Goal: Task Accomplishment & Management: Manage account settings

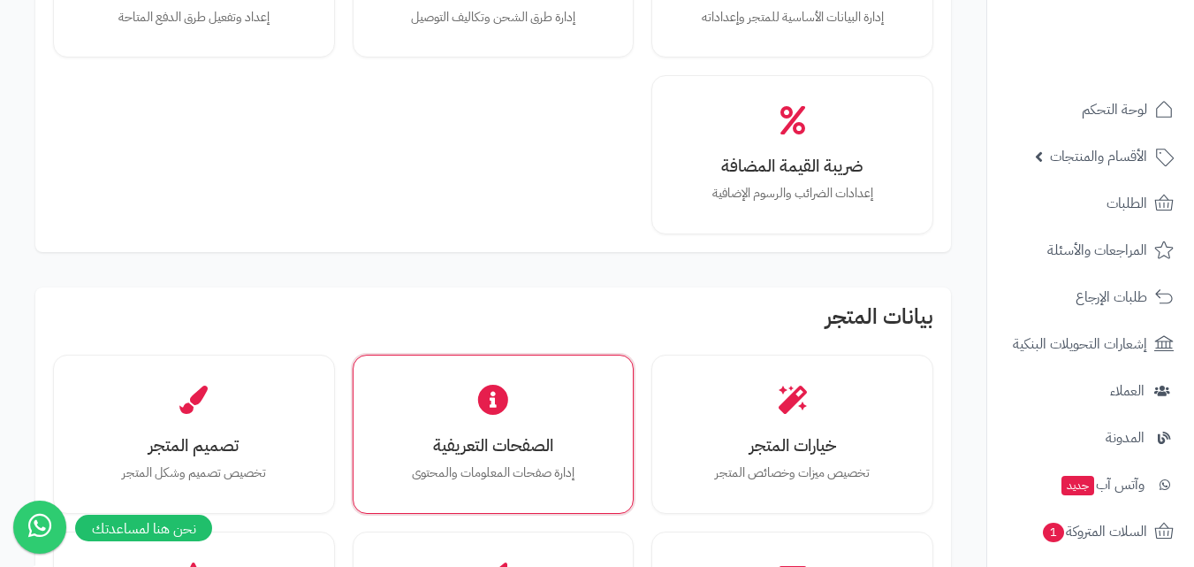
scroll to position [265, 0]
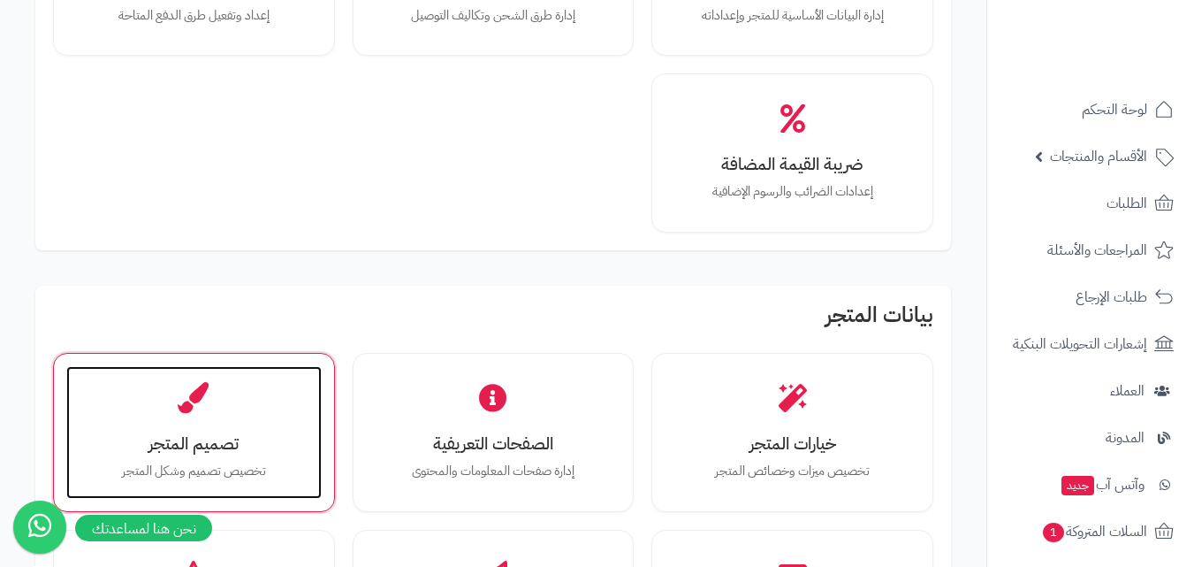
click at [280, 431] on div "تصميم المتجر تخصيص تصميم وشكل المتجر" at bounding box center [193, 432] width 255 height 133
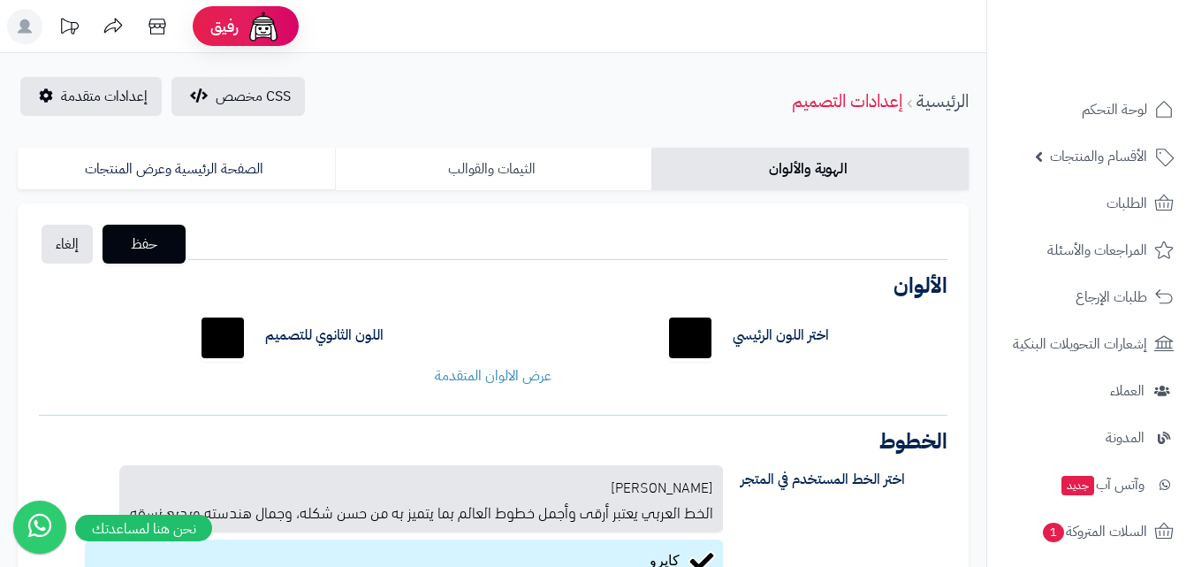
click at [498, 179] on link "الثيمات والقوالب" at bounding box center [493, 169] width 317 height 42
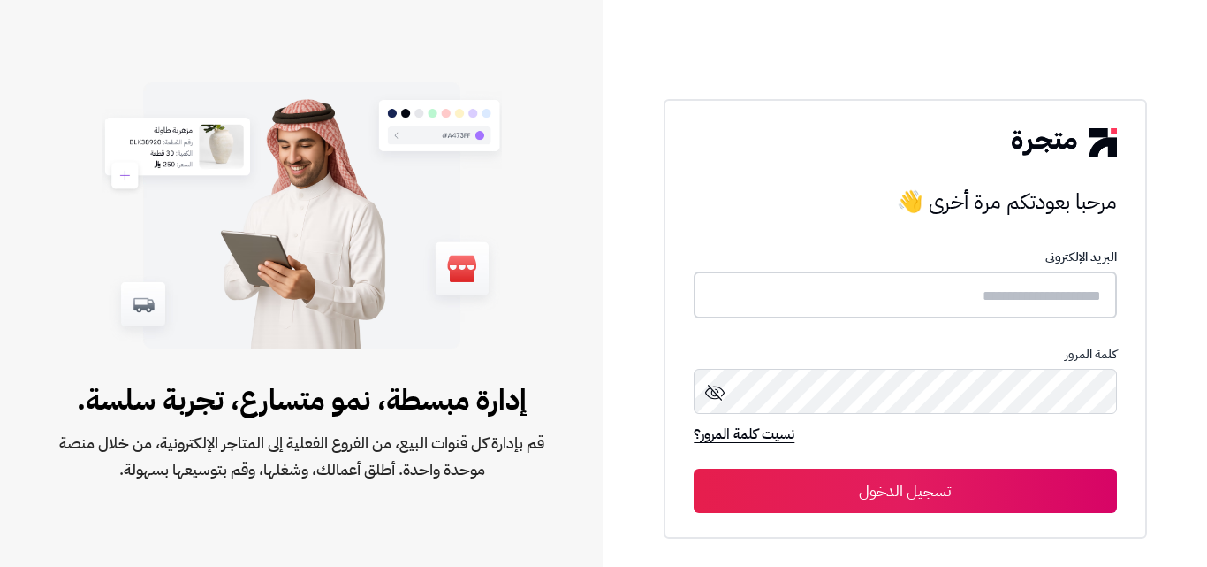
click at [1055, 295] on input "text" at bounding box center [905, 294] width 422 height 47
type input "**********"
click at [694, 468] on button "تسجيل الدخول" at bounding box center [905, 490] width 422 height 44
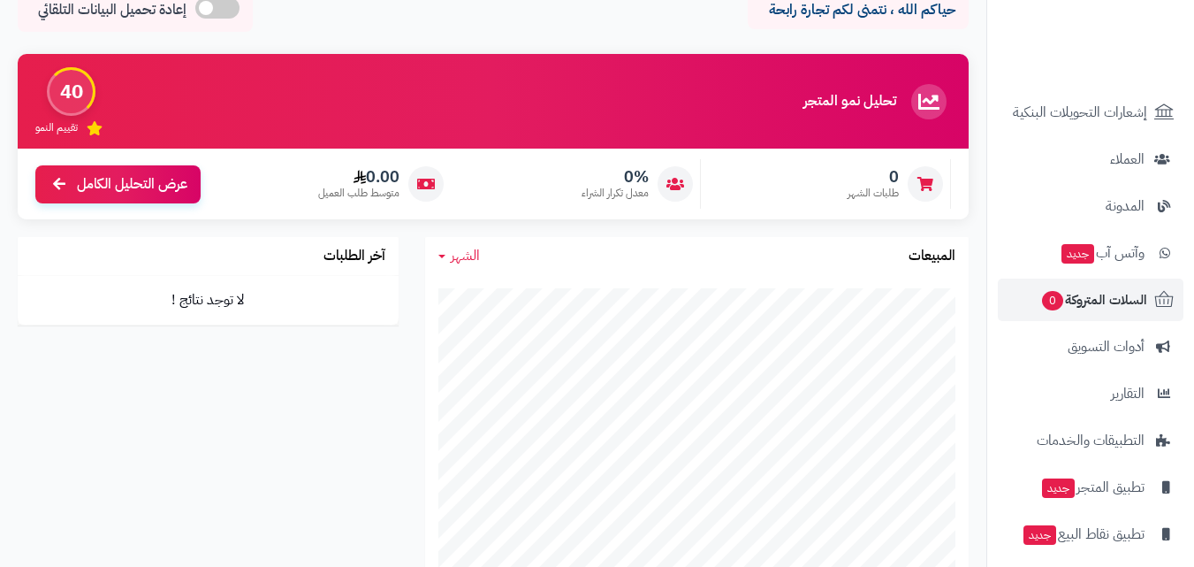
scroll to position [108, 0]
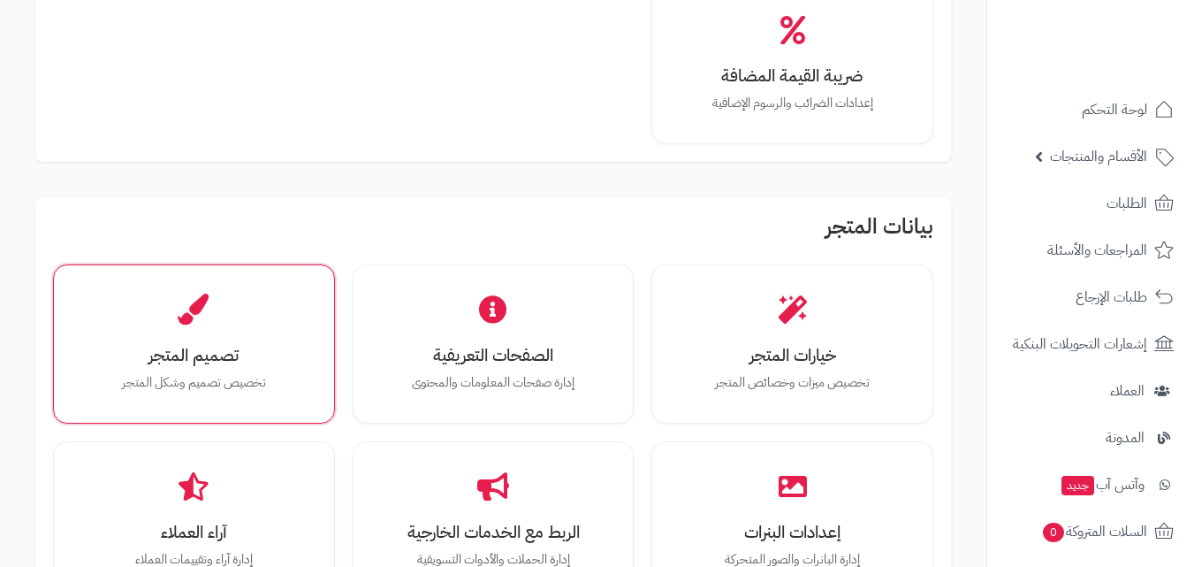
scroll to position [354, 0]
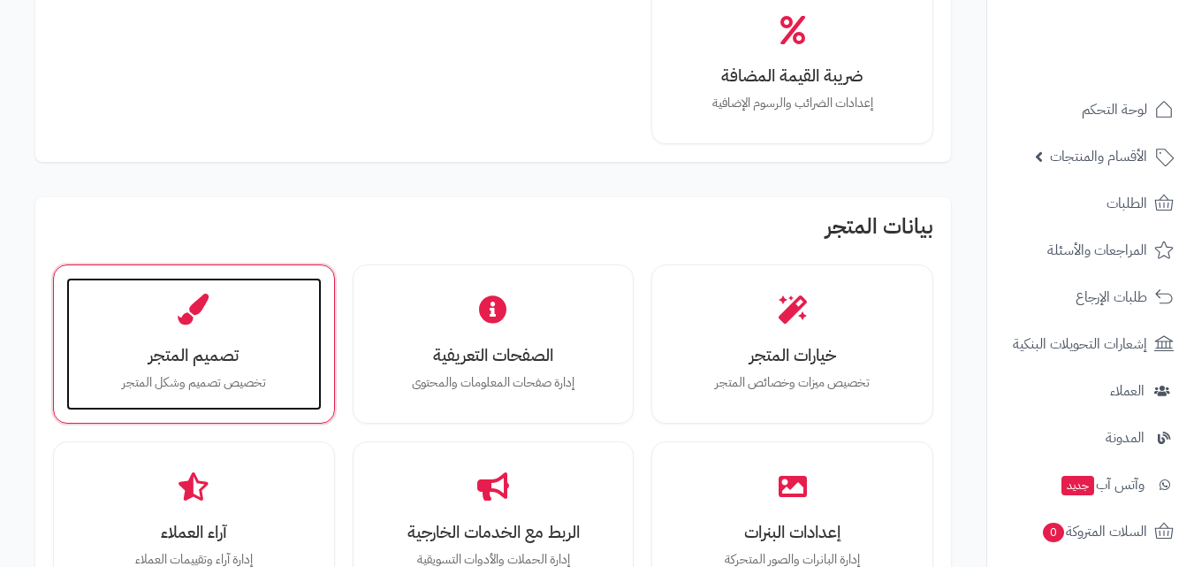
click at [279, 400] on div "تصميم المتجر تخصيص تصميم وشكل المتجر" at bounding box center [193, 344] width 255 height 133
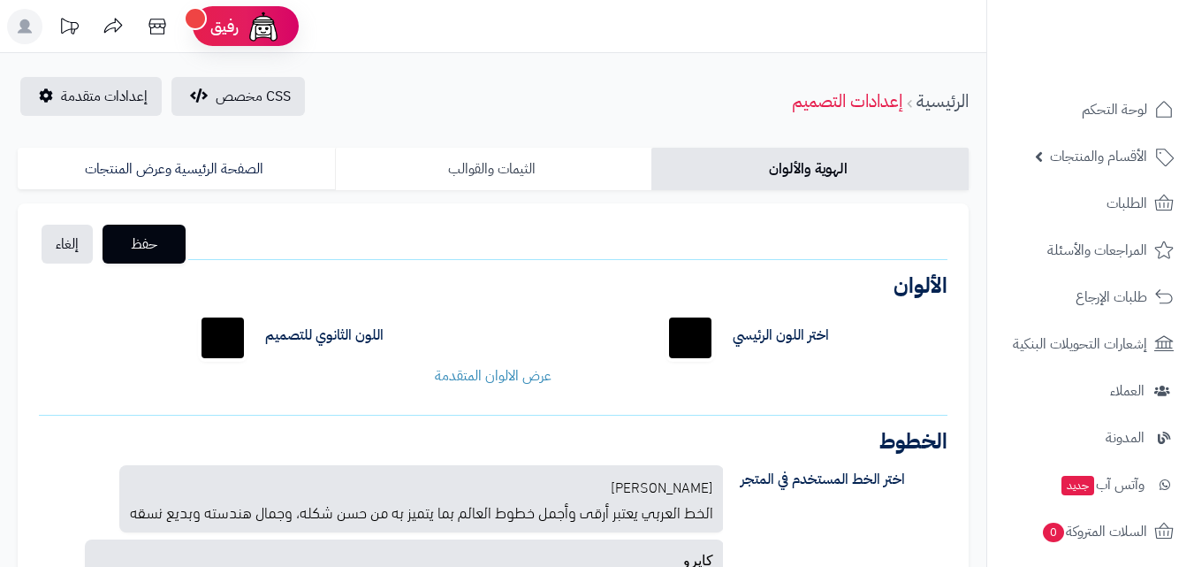
click at [465, 165] on link "الثيمات والقوالب" at bounding box center [493, 169] width 317 height 42
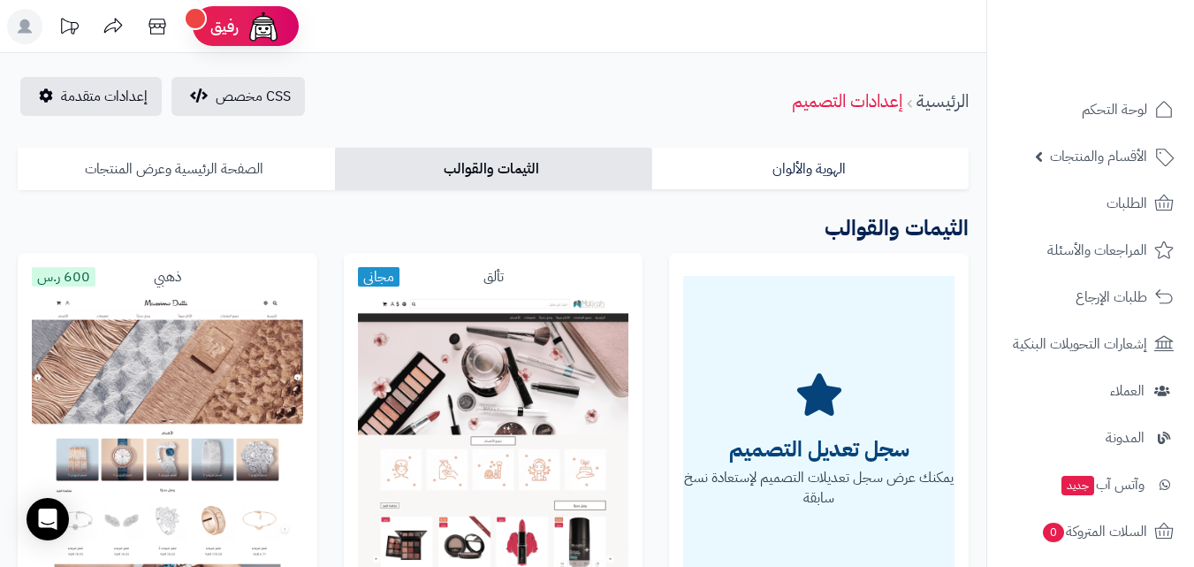
click at [216, 177] on link "الصفحة الرئيسية وعرض المنتجات" at bounding box center [176, 169] width 317 height 42
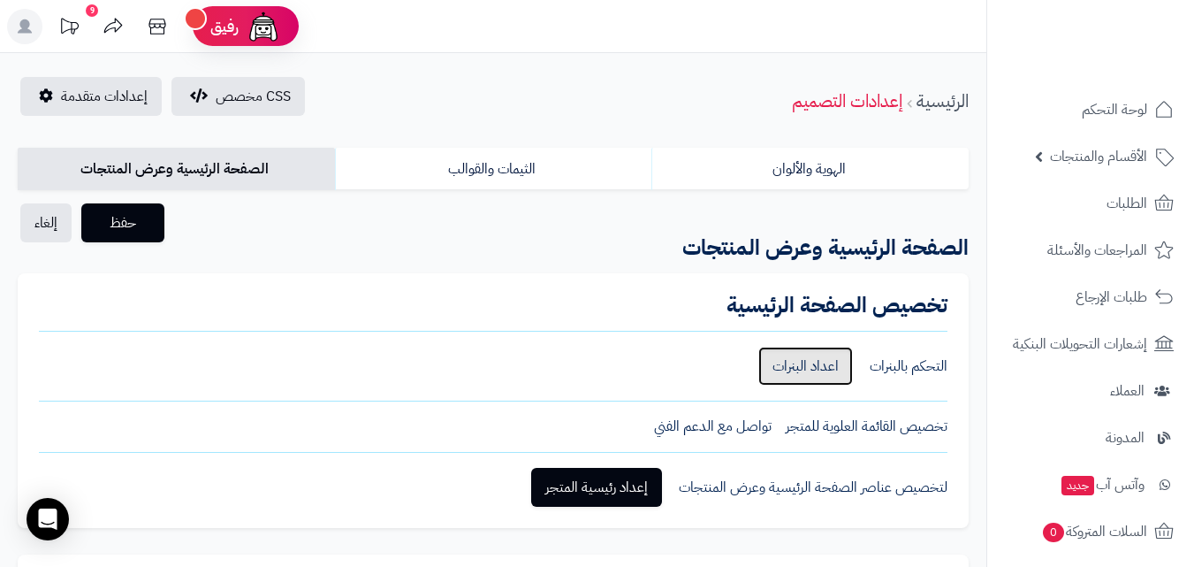
click at [760, 363] on link "اعداد البنرات" at bounding box center [805, 365] width 95 height 39
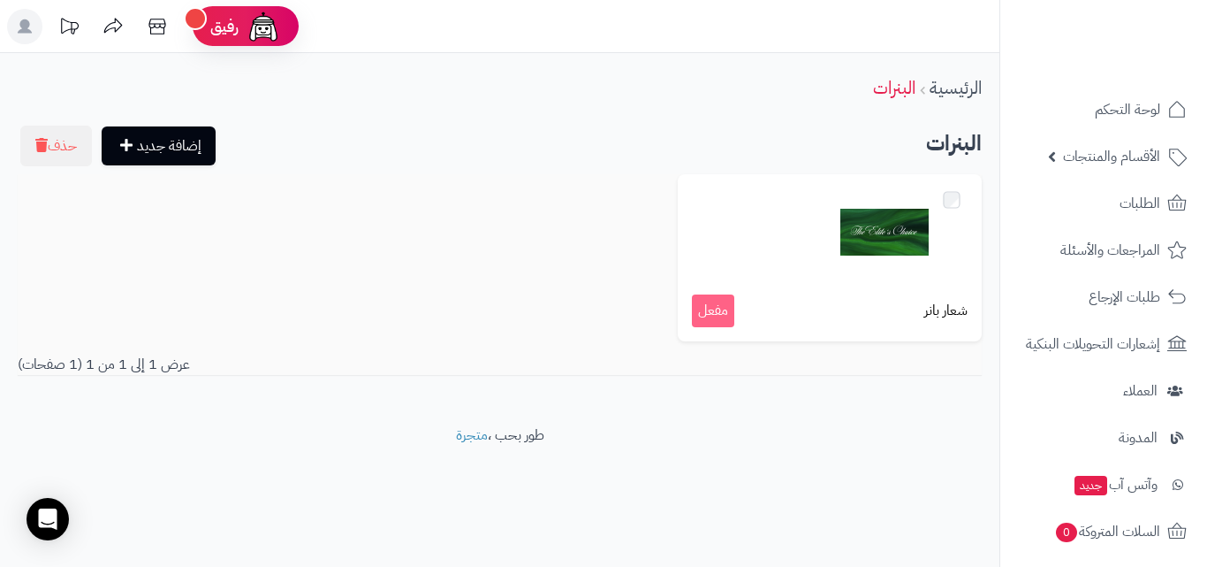
click at [520, 275] on div "شعار بانر مفعل" at bounding box center [499, 264] width 991 height 180
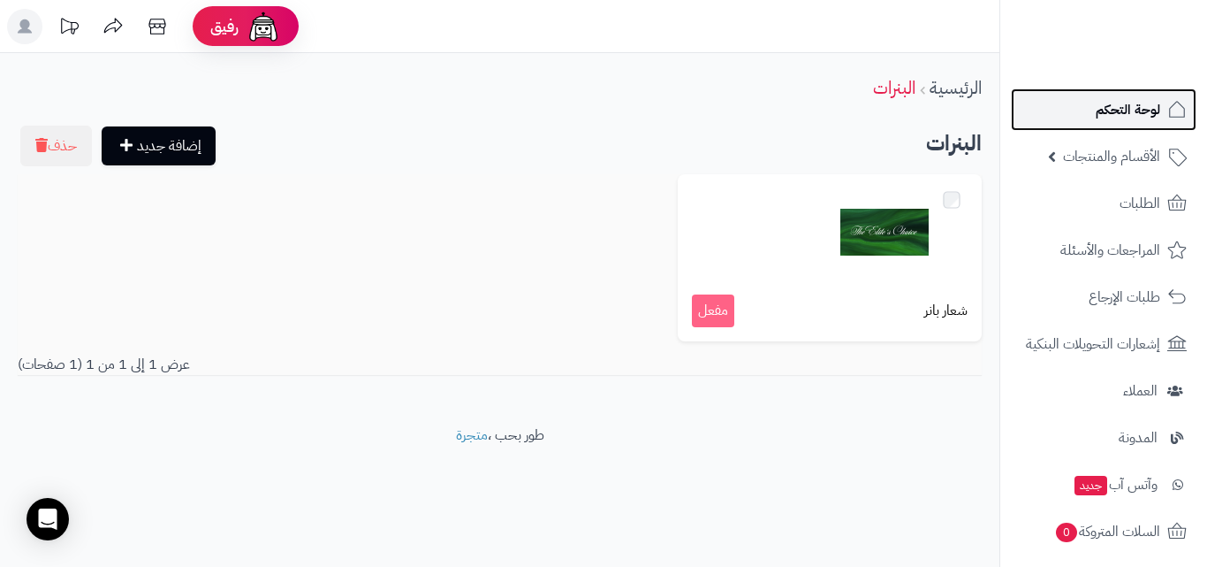
click at [1127, 109] on span "لوحة التحكم" at bounding box center [1128, 109] width 65 height 25
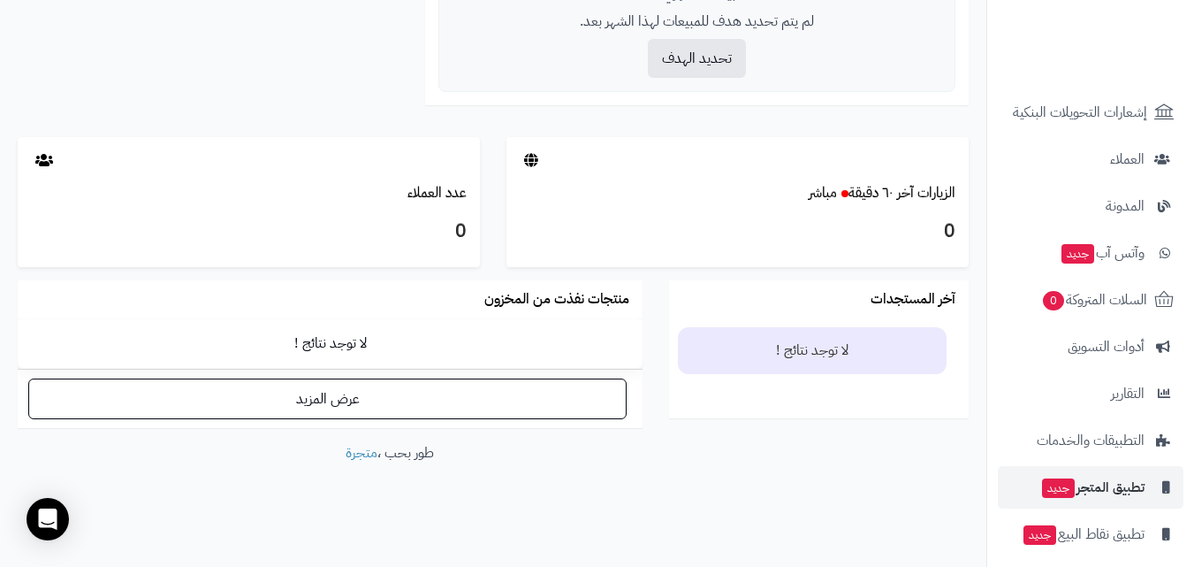
scroll to position [201, 0]
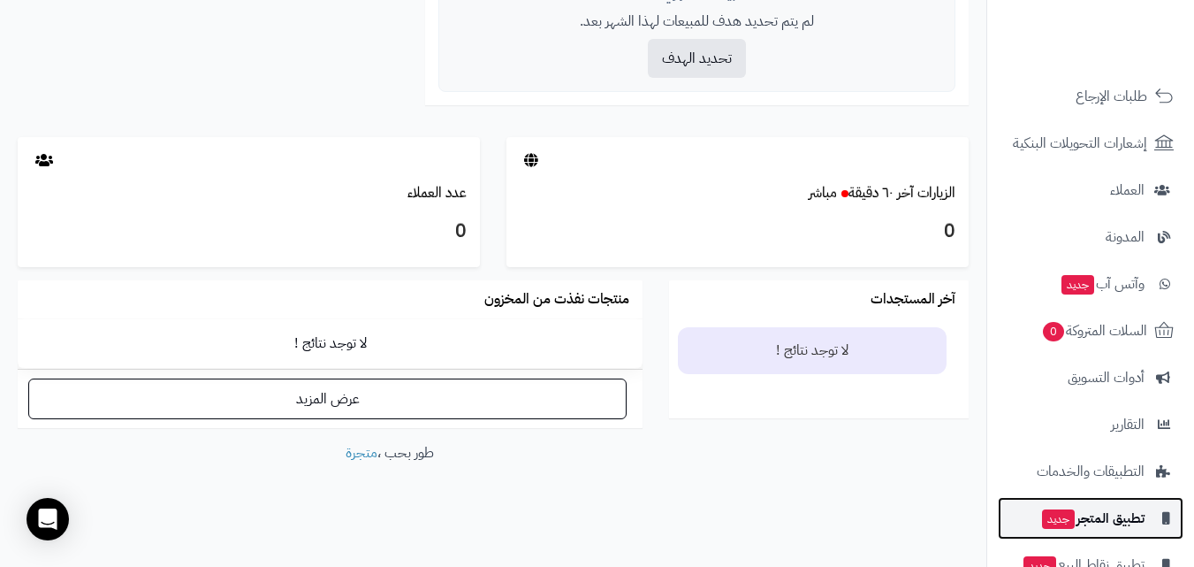
click at [1087, 523] on span "تطبيق المتجر جديد" at bounding box center [1092, 518] width 104 height 25
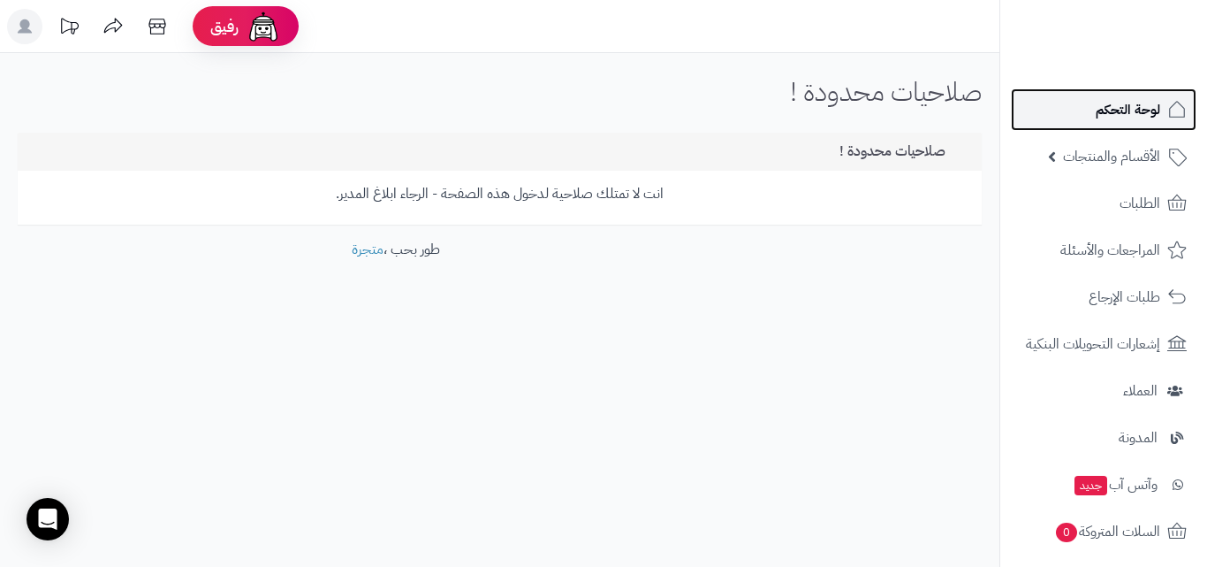
click at [1187, 106] on icon at bounding box center [1177, 109] width 21 height 21
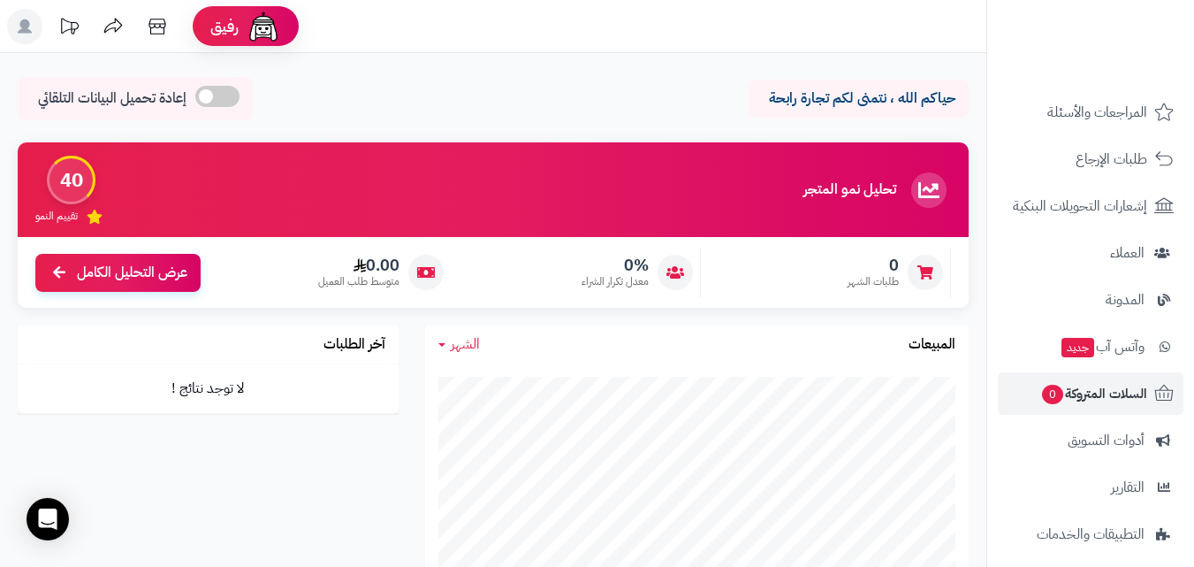
scroll to position [289, 0]
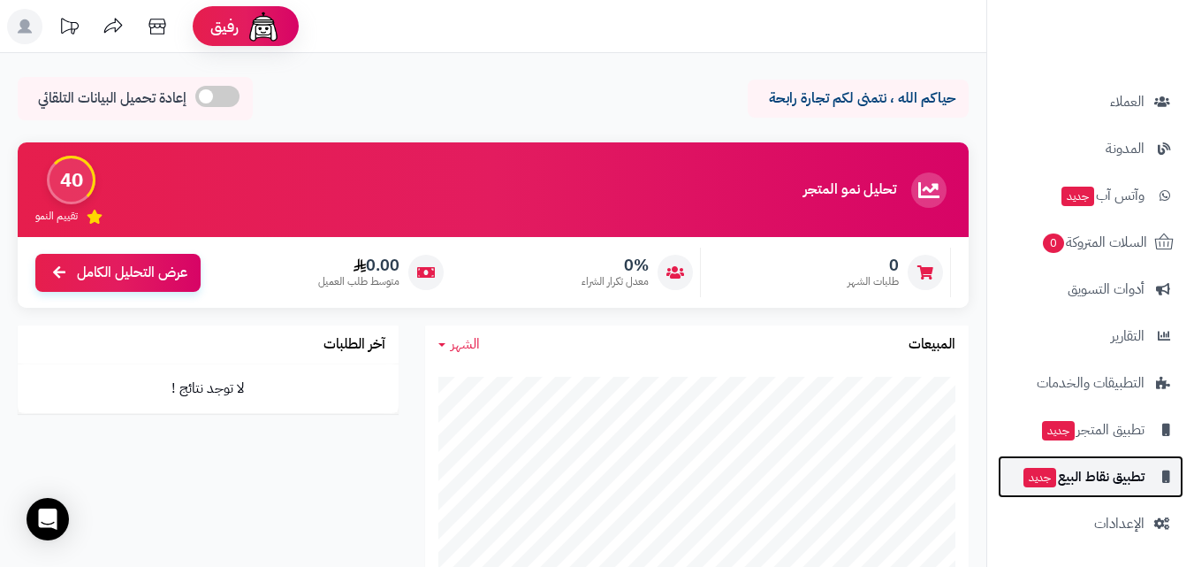
click at [1076, 480] on span "تطبيق نقاط البيع جديد" at bounding box center [1083, 476] width 123 height 25
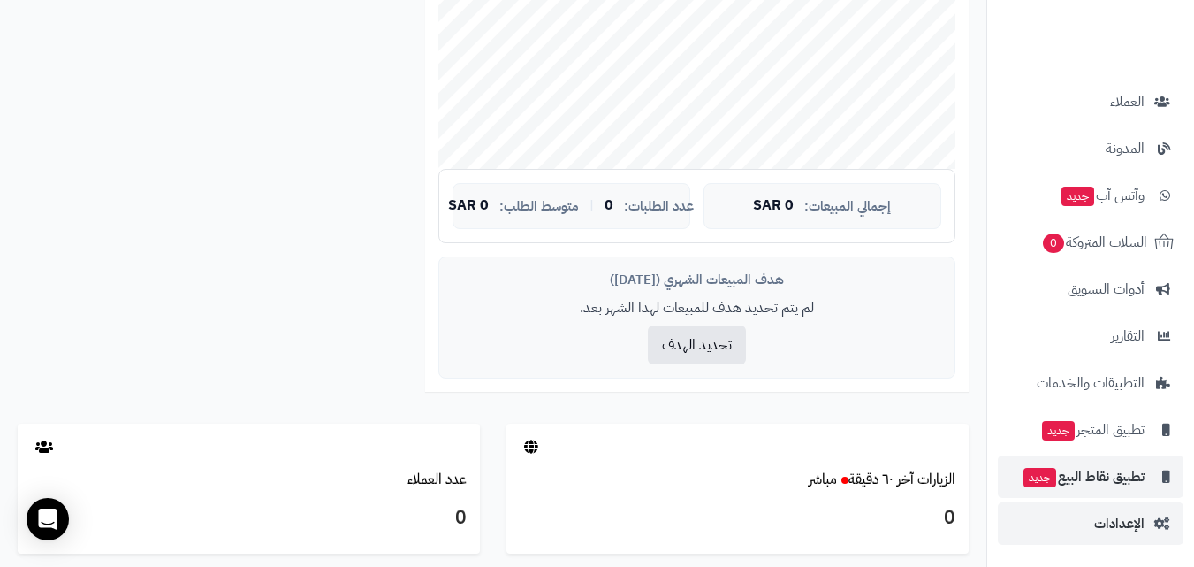
scroll to position [530, 0]
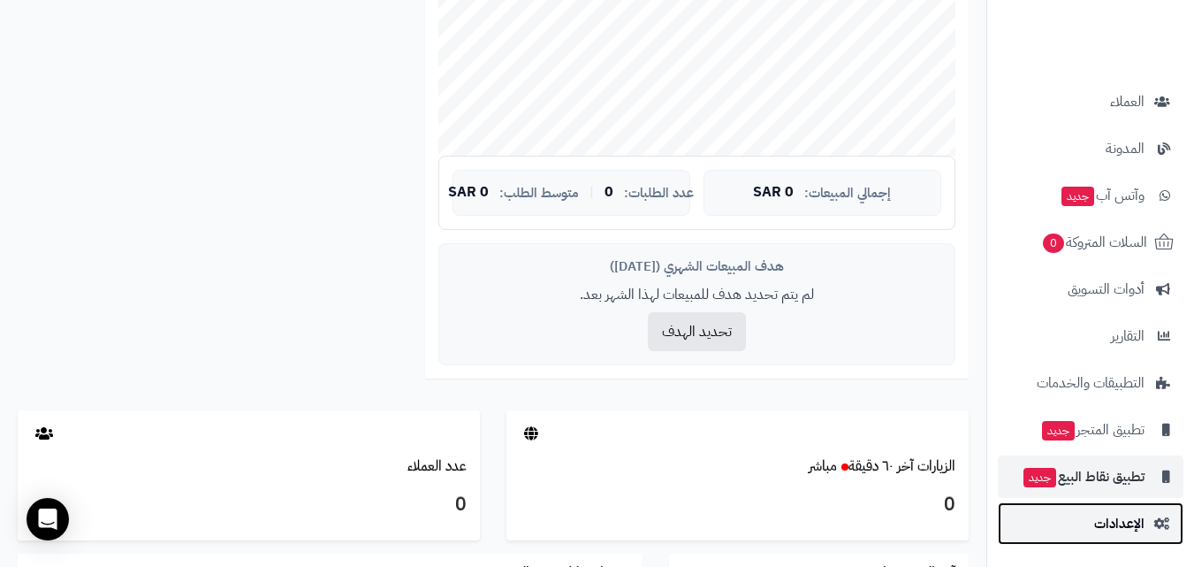
click at [1127, 524] on span "الإعدادات" at bounding box center [1119, 523] width 50 height 25
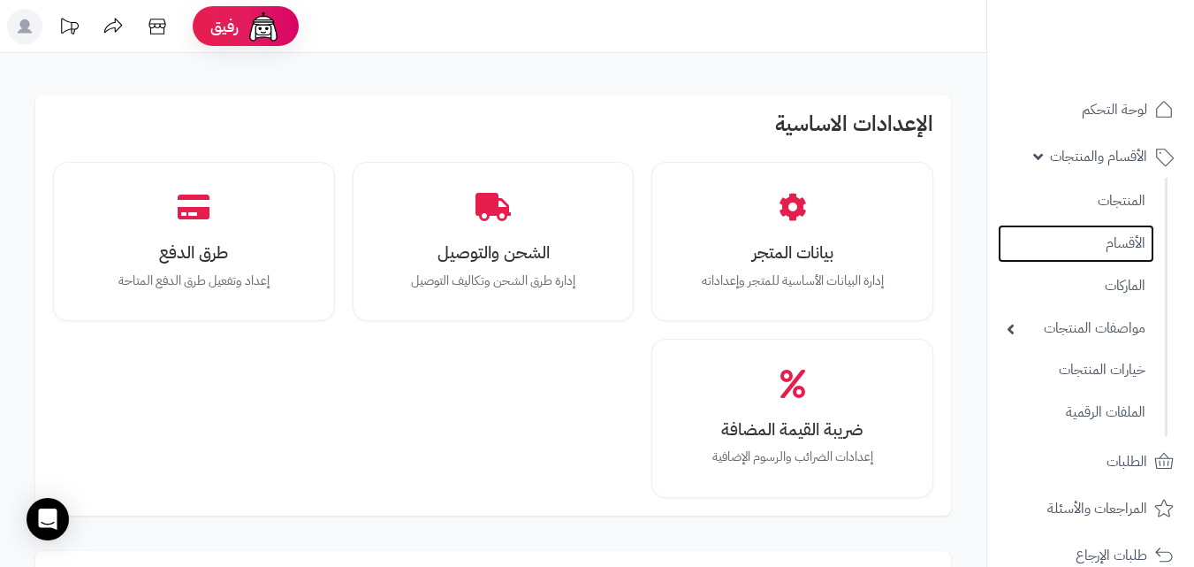
scroll to position [265, 0]
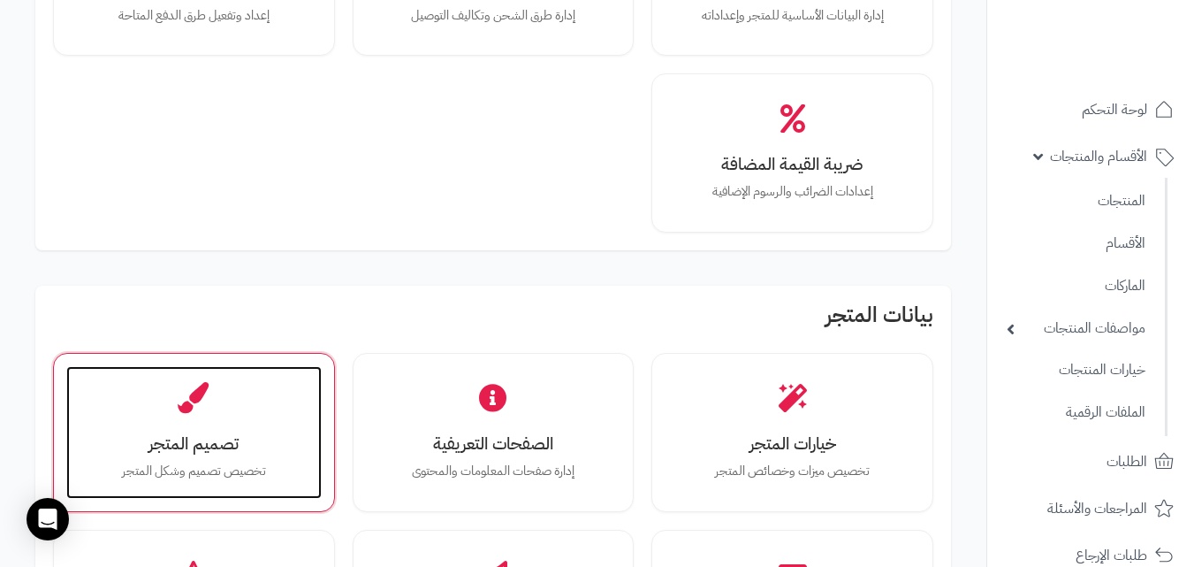
click at [275, 474] on p "تخصيص تصميم وشكل المتجر" at bounding box center [194, 470] width 220 height 19
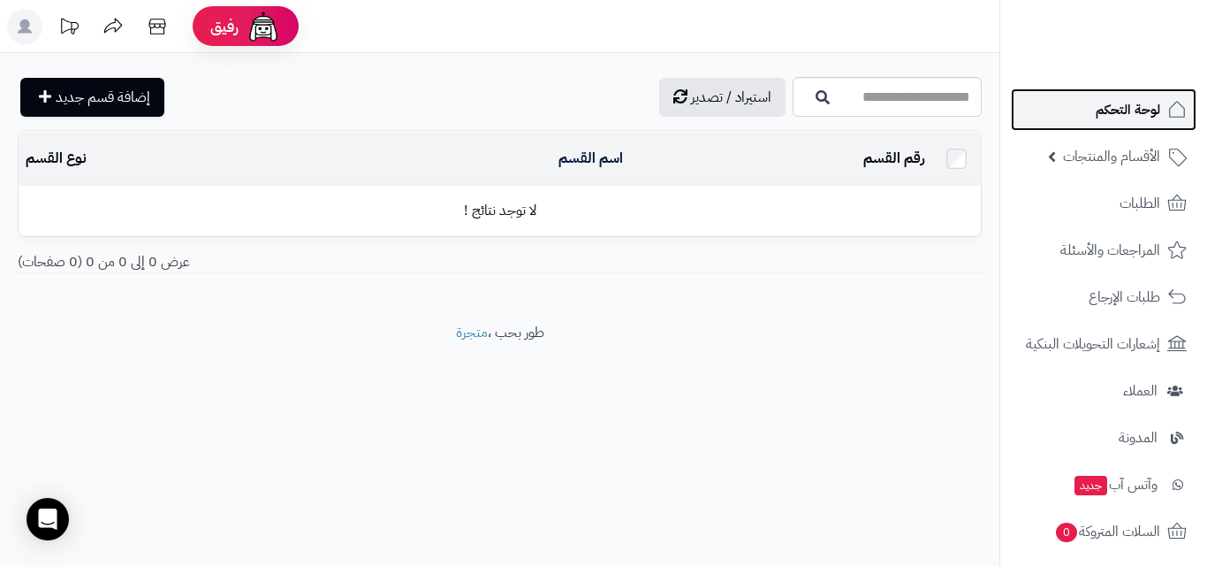
click at [1126, 96] on link "لوحة التحكم" at bounding box center [1104, 109] width 186 height 42
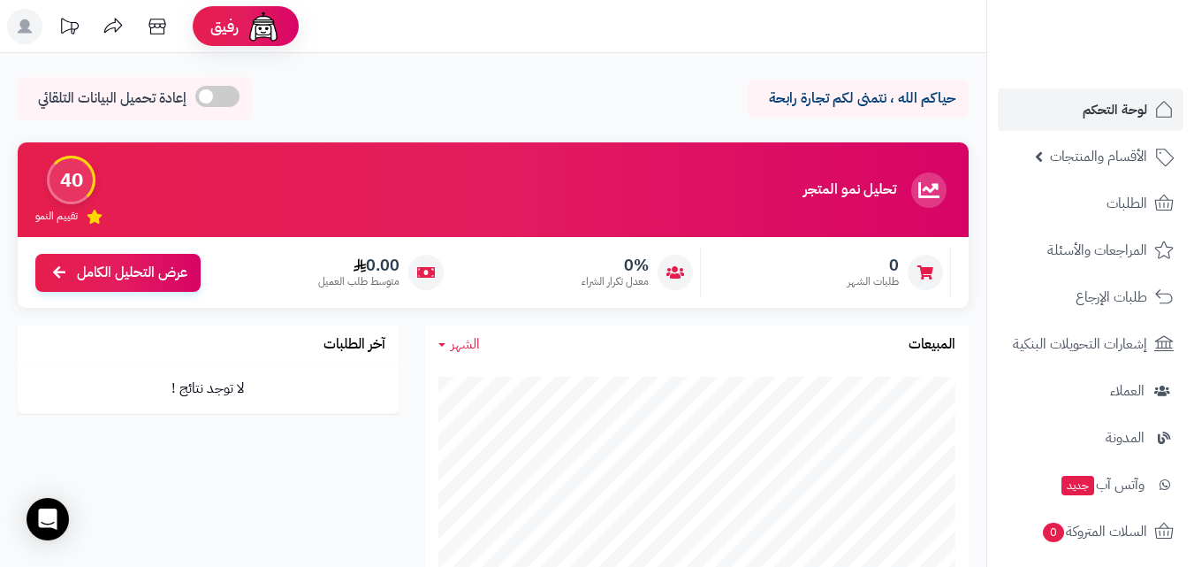
scroll to position [289, 0]
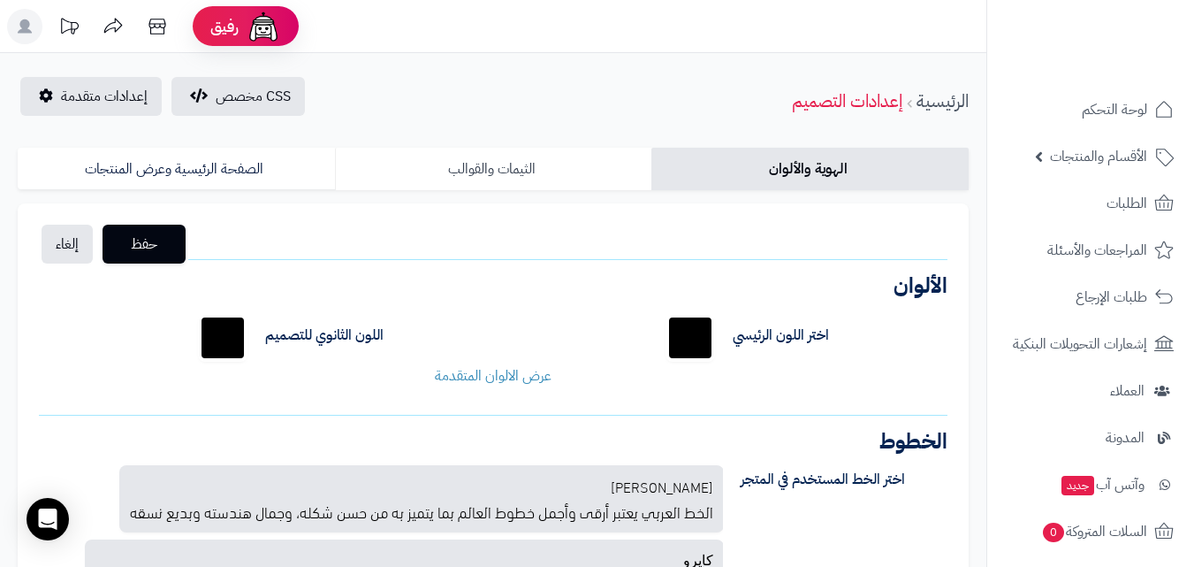
click at [487, 173] on link "الثيمات والقوالب" at bounding box center [493, 169] width 317 height 42
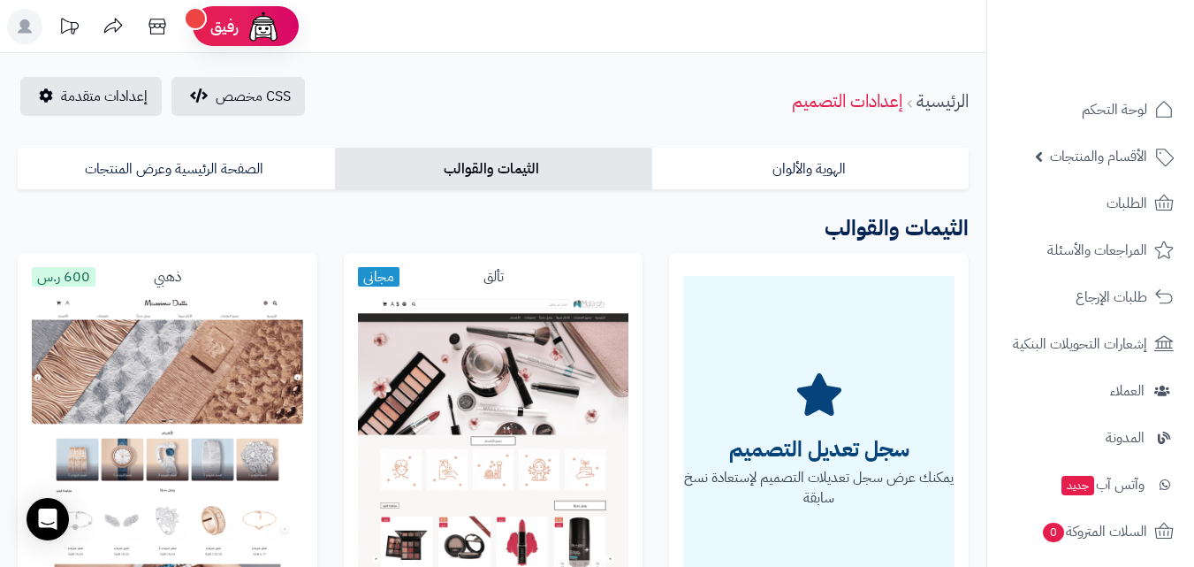
click at [525, 103] on div "CSS مخصص إعدادات متقدمة الرئيسية إعدادات التصميم" at bounding box center [493, 101] width 986 height 49
click at [198, 182] on link "الصفحة الرئيسية وعرض المنتجات" at bounding box center [176, 169] width 317 height 42
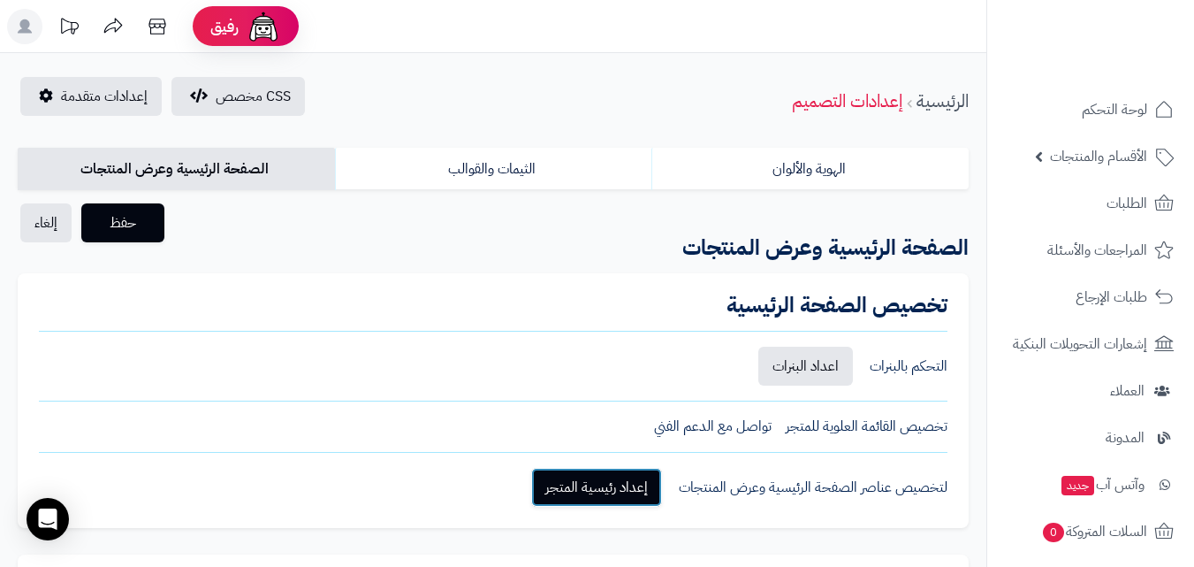
click at [571, 492] on link "إعداد رئيسية المتجر" at bounding box center [596, 487] width 131 height 39
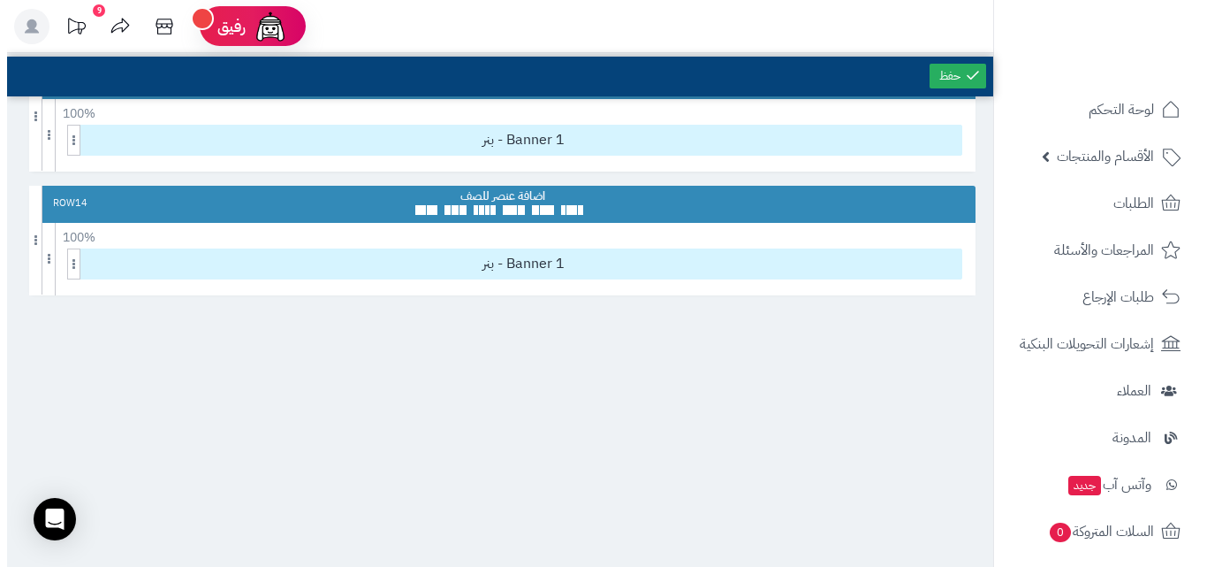
scroll to position [1503, 0]
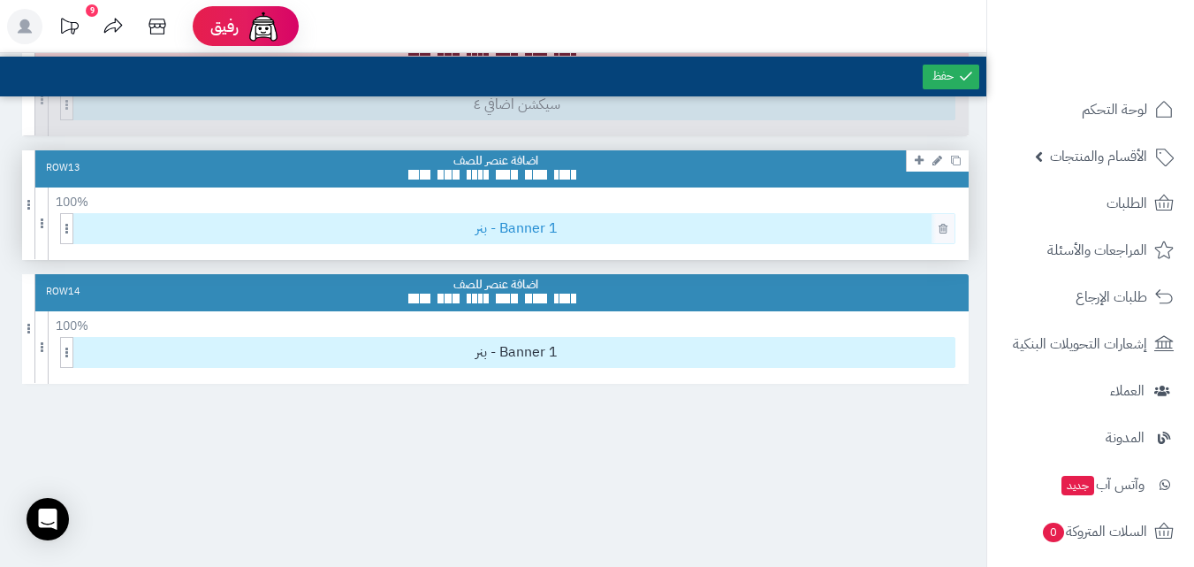
click at [521, 229] on span "بنر - Banner 1" at bounding box center [517, 228] width 876 height 29
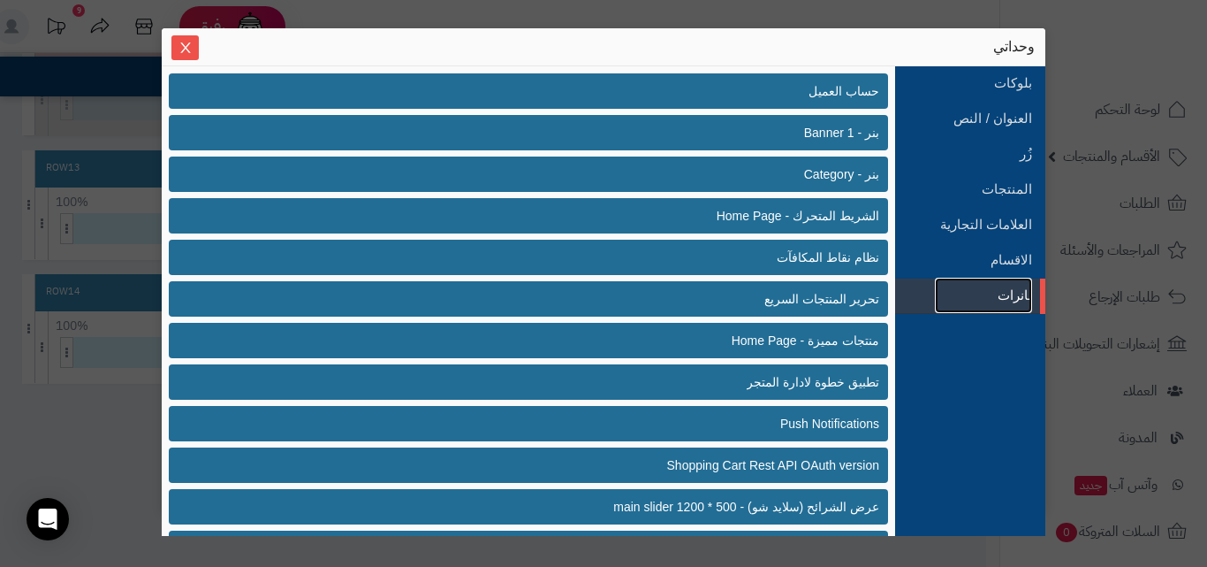
click at [976, 295] on link "بانرات" at bounding box center [983, 295] width 97 height 35
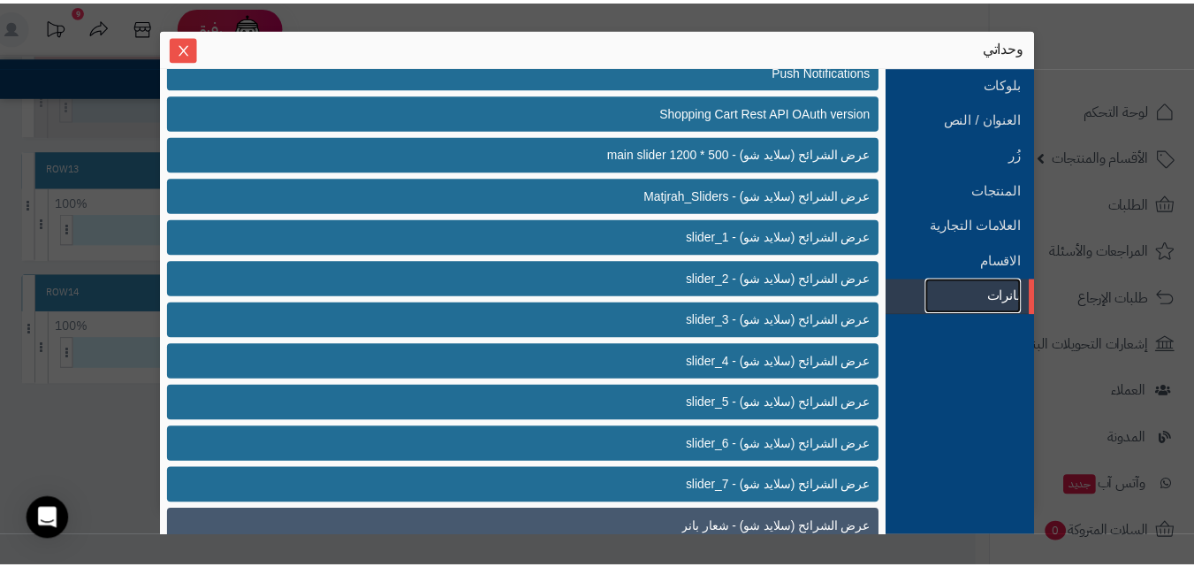
scroll to position [459, 0]
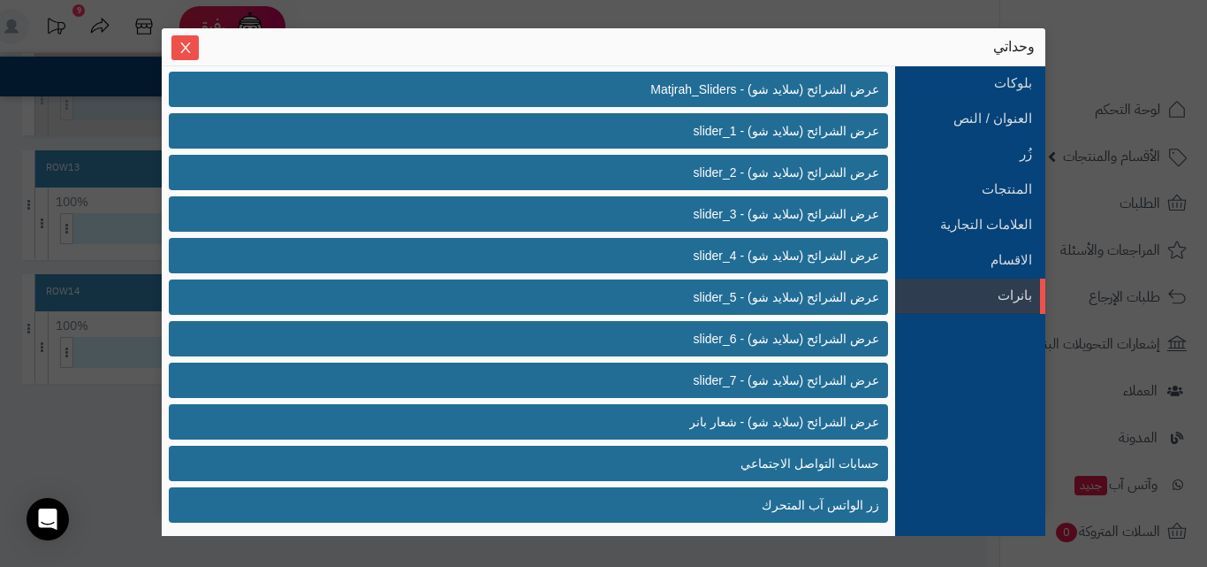
click at [113, 433] on div "sentinelStart وحداتي بلوكات العنوان / النص زُر المنتجات العلامات التجارية الاقس…" at bounding box center [603, 283] width 1207 height 567
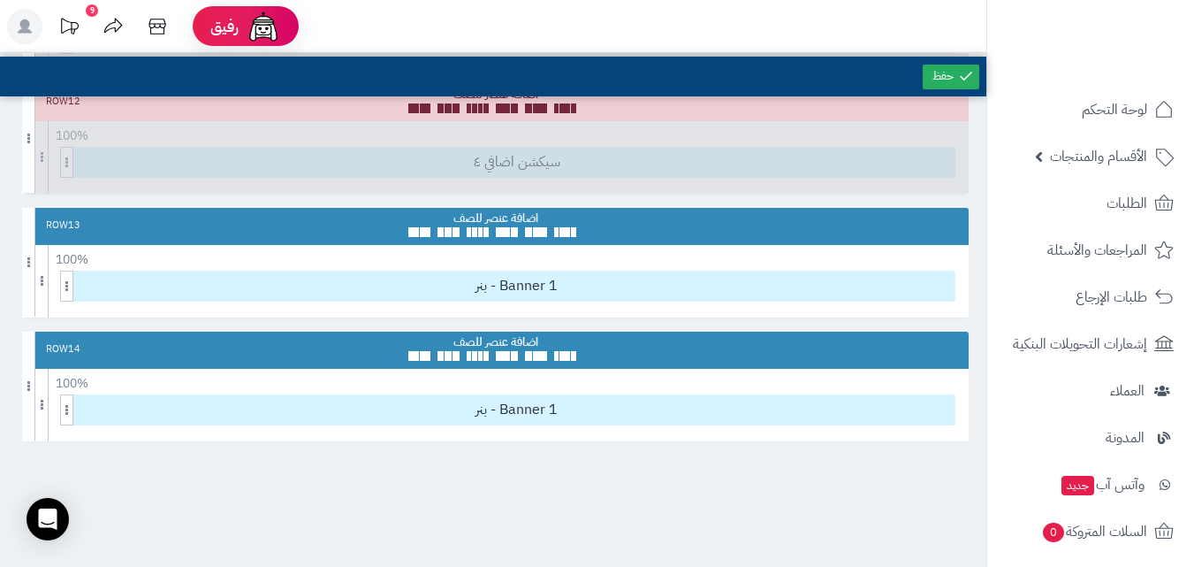
scroll to position [1414, 0]
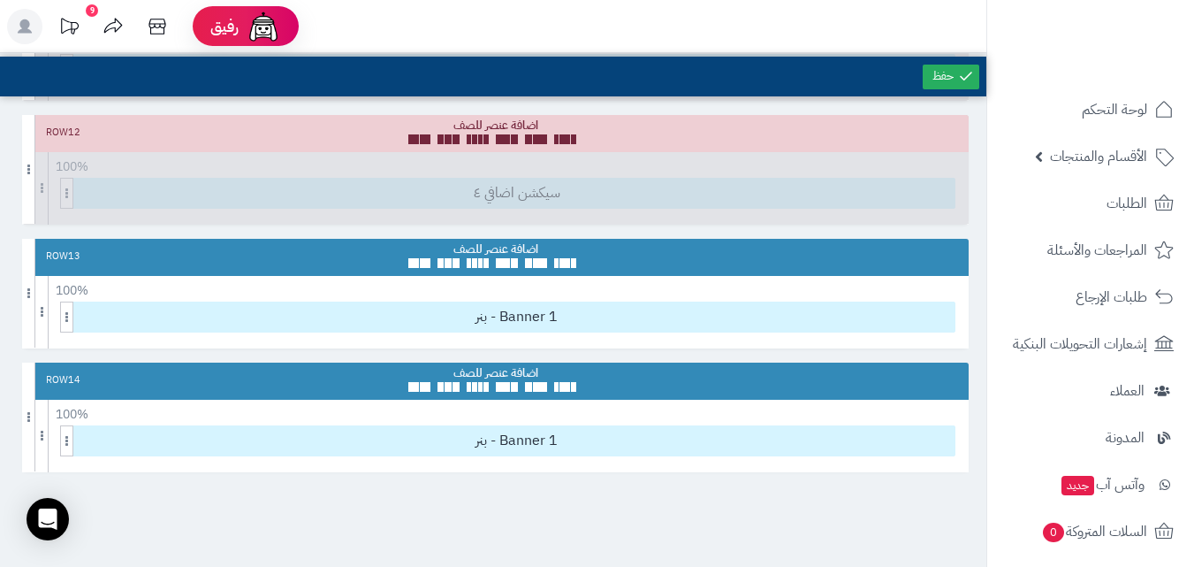
click at [34, 31] on rect at bounding box center [24, 26] width 35 height 35
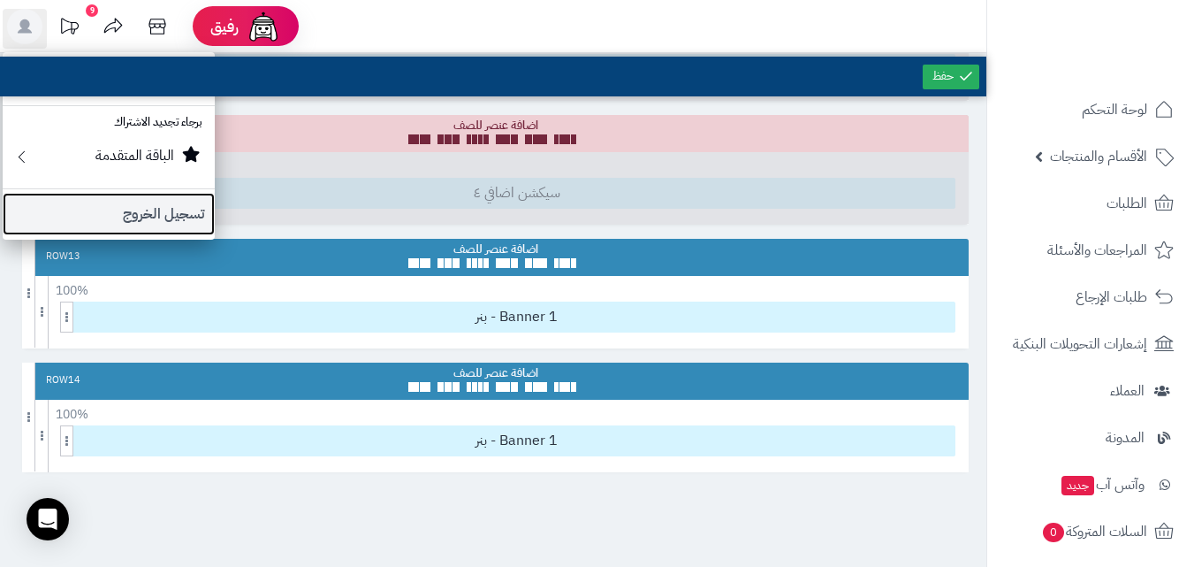
click at [184, 209] on link "تسجيل الخروج" at bounding box center [109, 214] width 212 height 42
